Goal: Find specific page/section: Find specific page/section

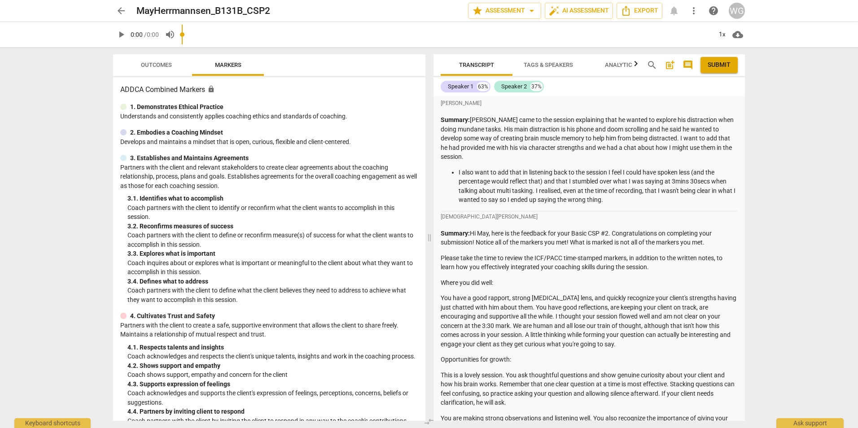
click at [123, 9] on span "arrow_back" at bounding box center [121, 10] width 11 height 11
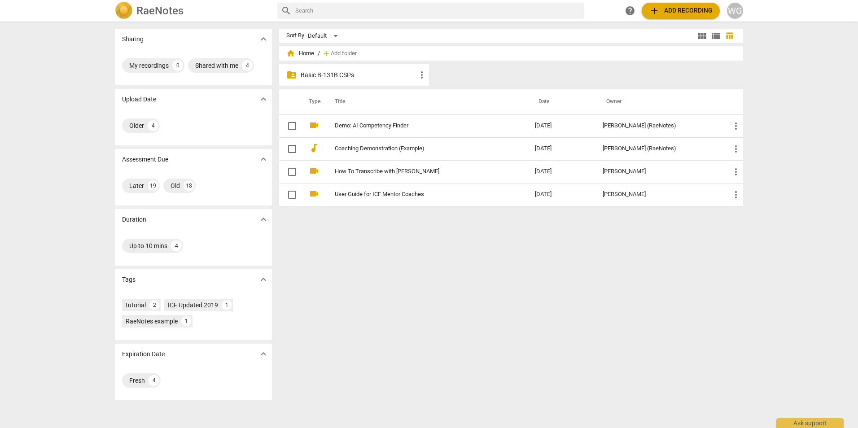
click at [335, 67] on div "folder_shared Basic B-131B CSPs more_vert" at bounding box center [354, 75] width 150 height 22
click at [334, 72] on p "Basic B-131B CSPs" at bounding box center [359, 74] width 116 height 9
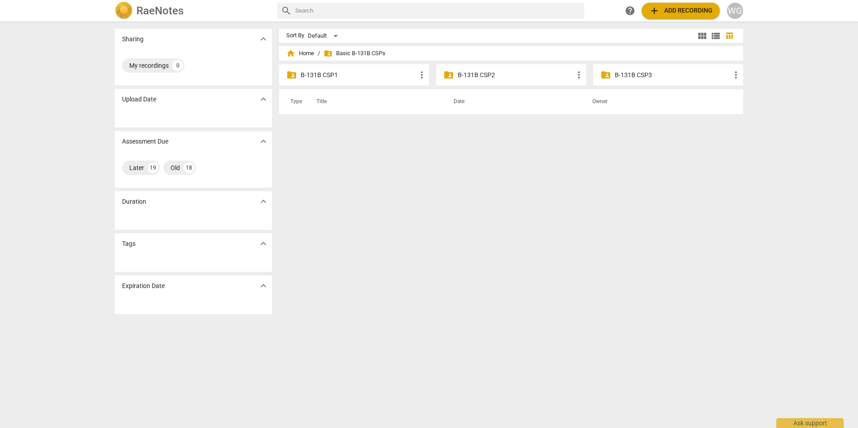
click at [486, 75] on p "B-131B CSP2" at bounding box center [516, 74] width 116 height 9
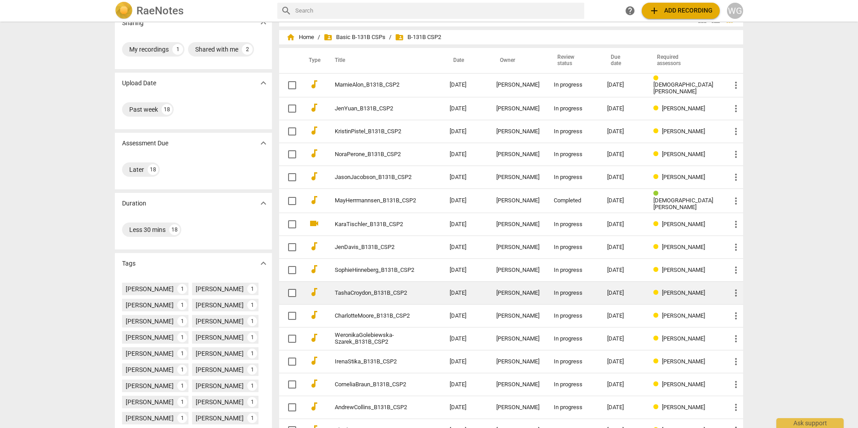
scroll to position [15, 0]
